Goal: Transaction & Acquisition: Purchase product/service

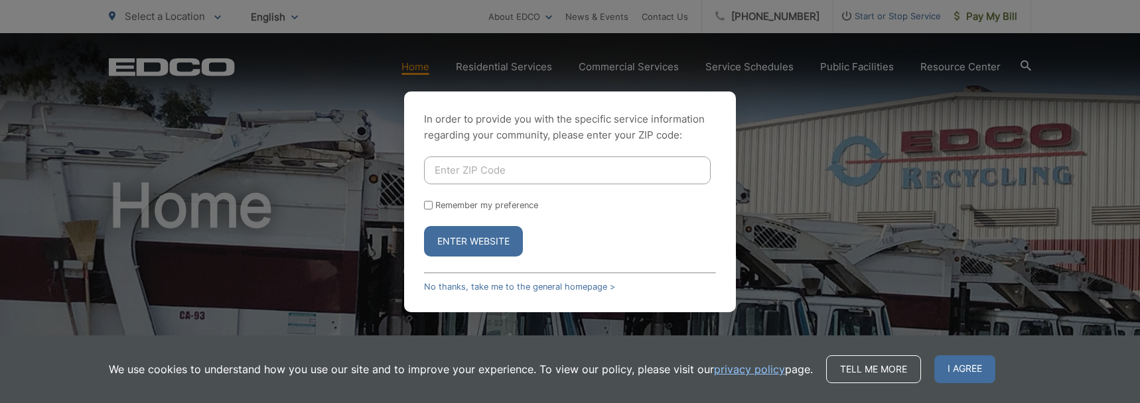
click at [712, 87] on div "In order to provide you with the specific service information regarding your co…" at bounding box center [570, 201] width 1140 height 403
click at [527, 287] on link "No thanks, take me to the general homepage >" at bounding box center [519, 287] width 191 height 10
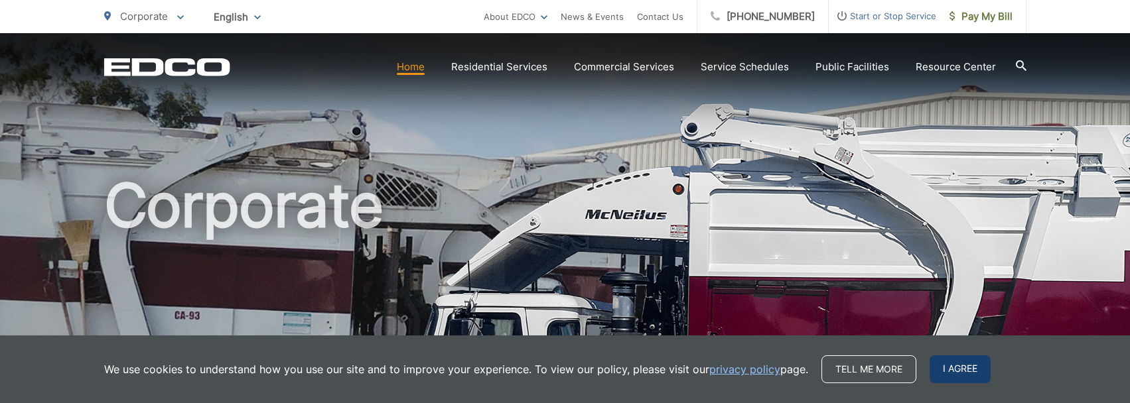
click at [950, 368] on span "I agree" at bounding box center [960, 370] width 61 height 28
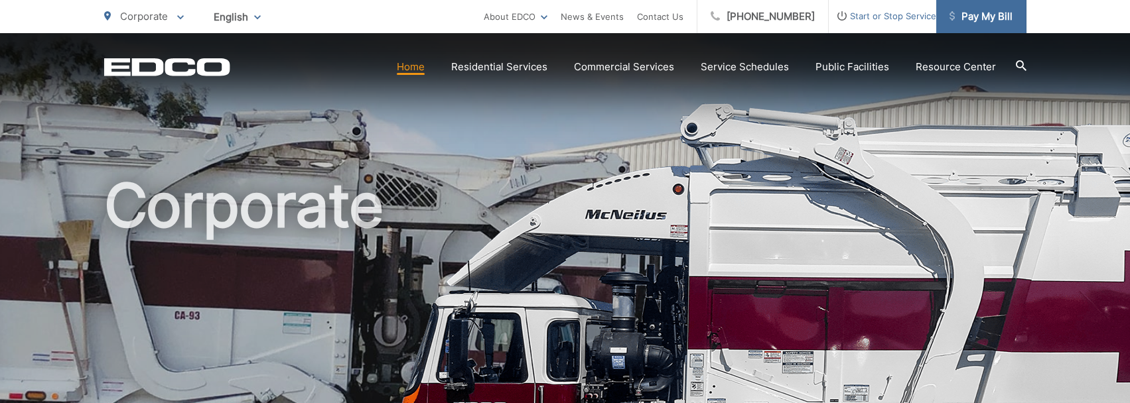
click at [971, 21] on span "Pay My Bill" at bounding box center [981, 17] width 63 height 16
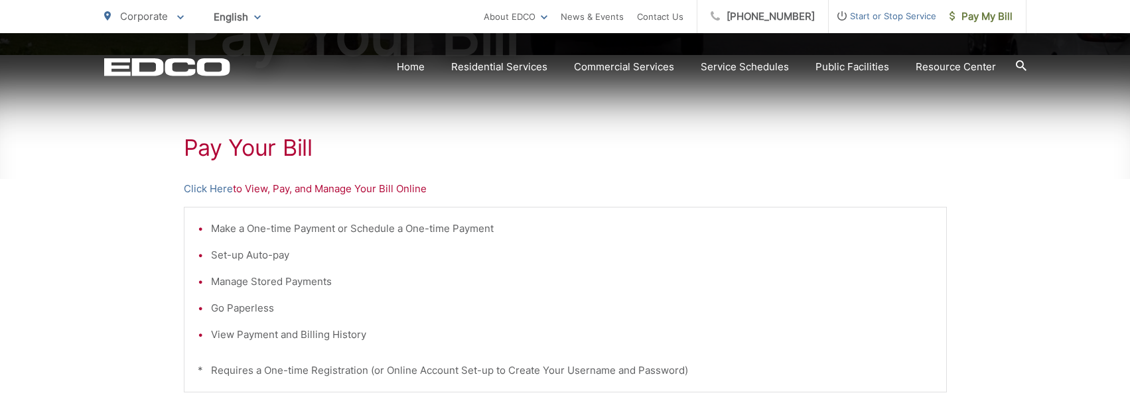
scroll to position [265, 0]
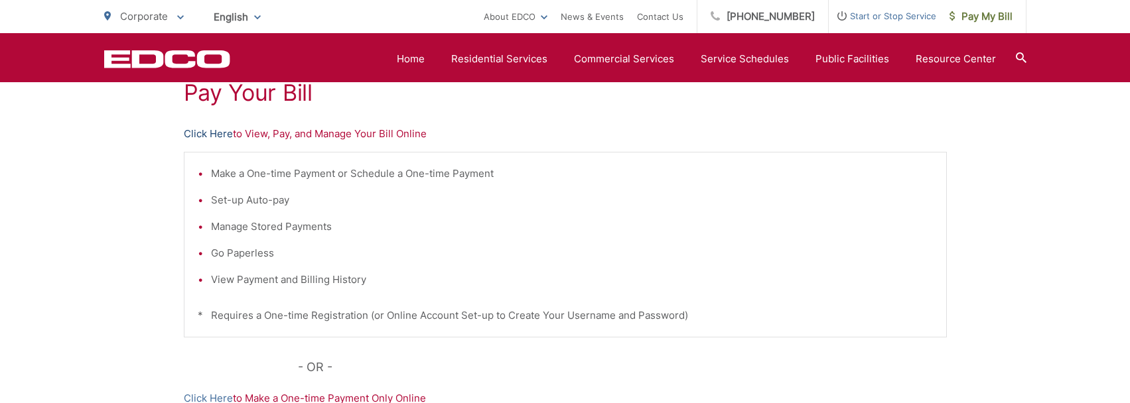
click at [216, 133] on link "Click Here" at bounding box center [208, 134] width 49 height 16
